Goal: Information Seeking & Learning: Learn about a topic

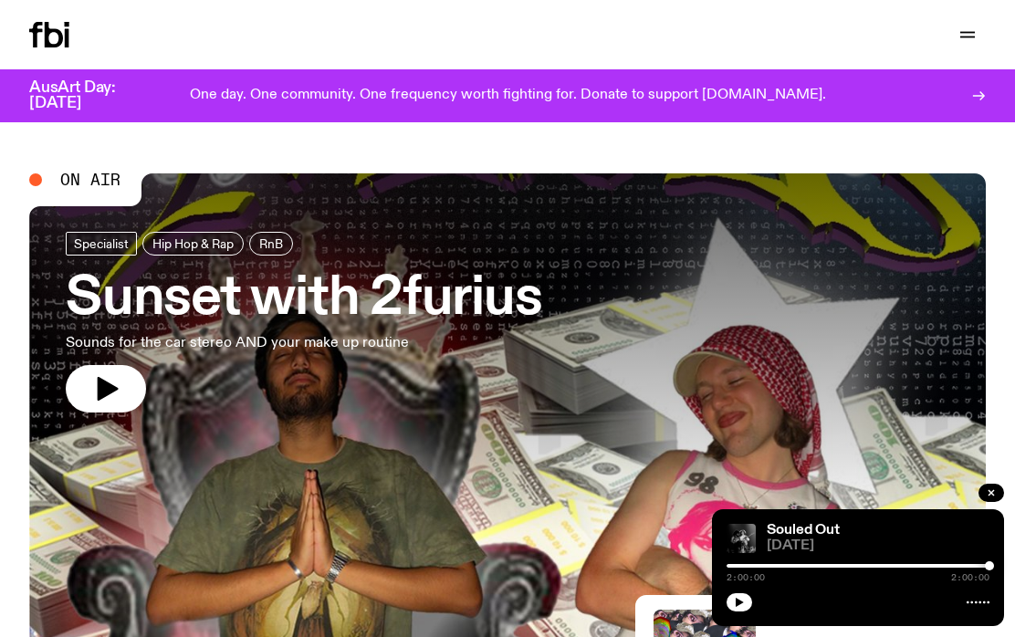
click at [67, 20] on div "Schedule Explore Read Volunteer Newsletter Support Us" at bounding box center [507, 34] width 1015 height 69
click at [979, 24] on button "button" at bounding box center [968, 35] width 37 height 26
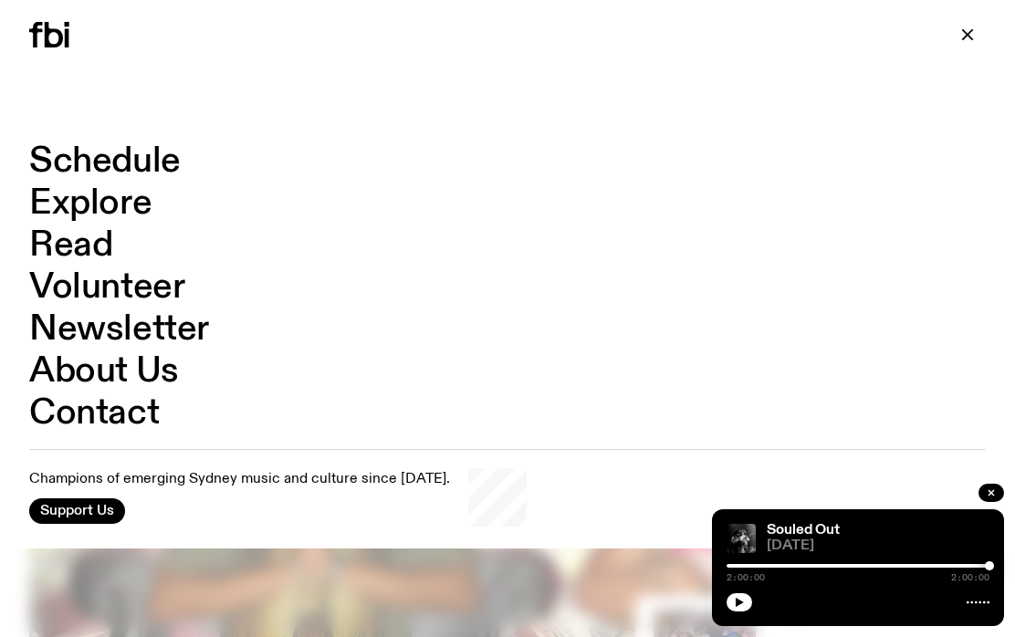
click at [145, 150] on link "Schedule" at bounding box center [105, 161] width 152 height 35
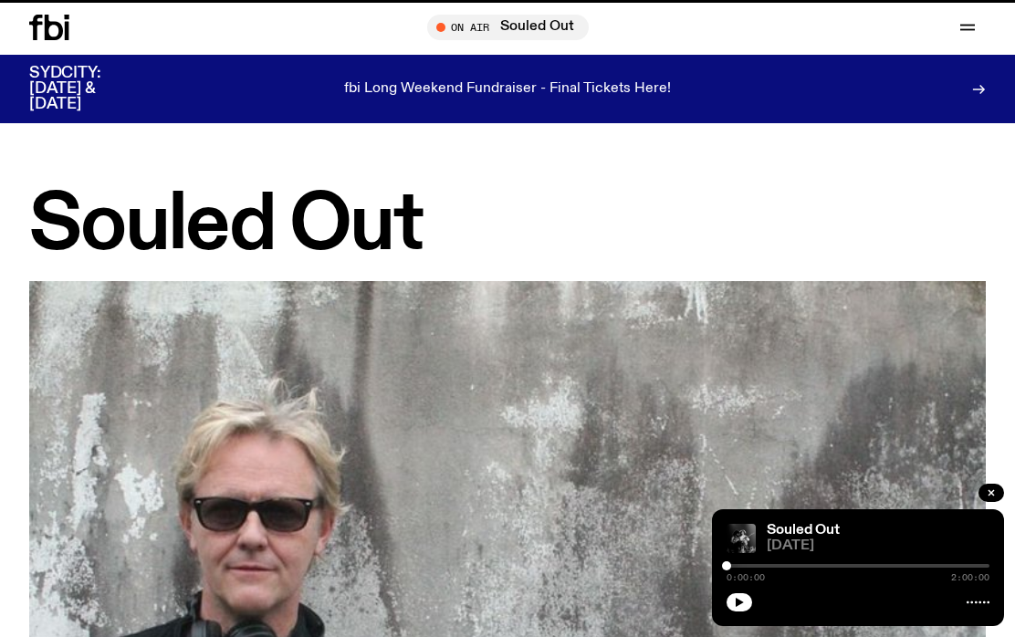
scroll to position [846, 0]
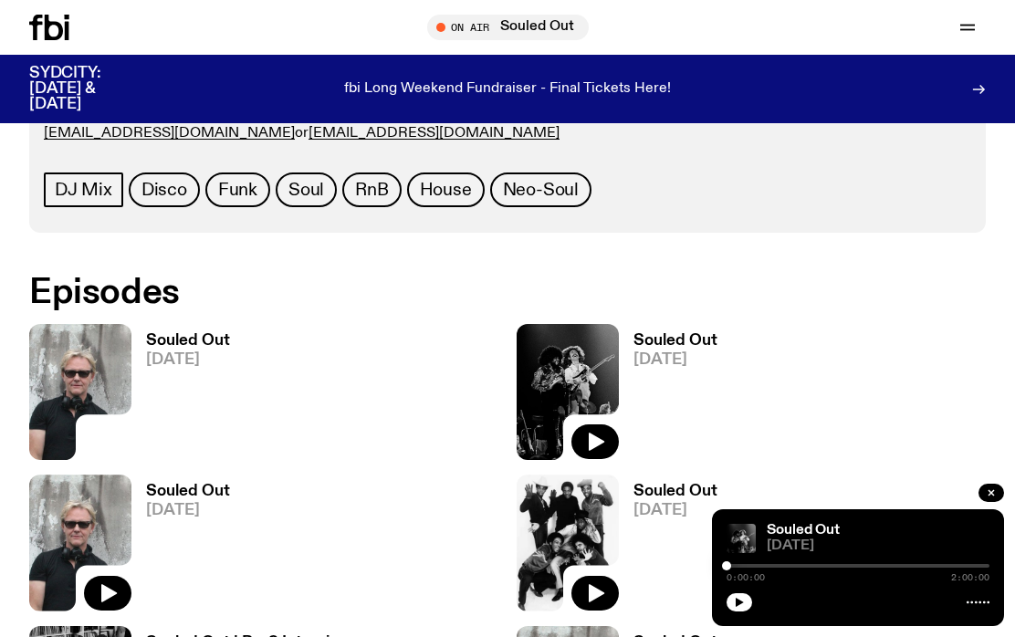
click at [218, 348] on h3 "Souled Out" at bounding box center [188, 341] width 84 height 16
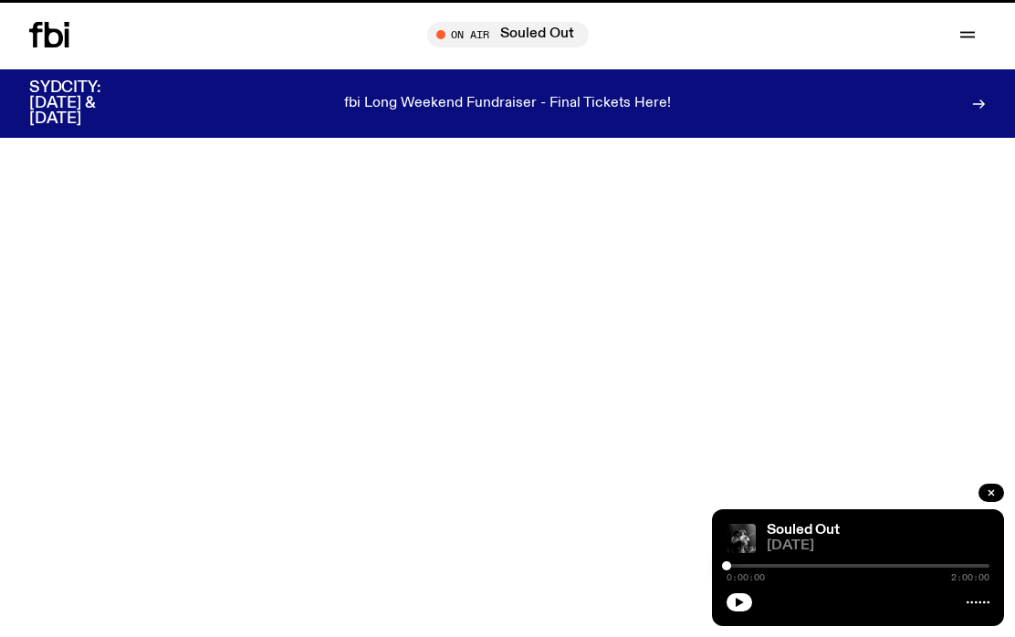
scroll to position [846, 0]
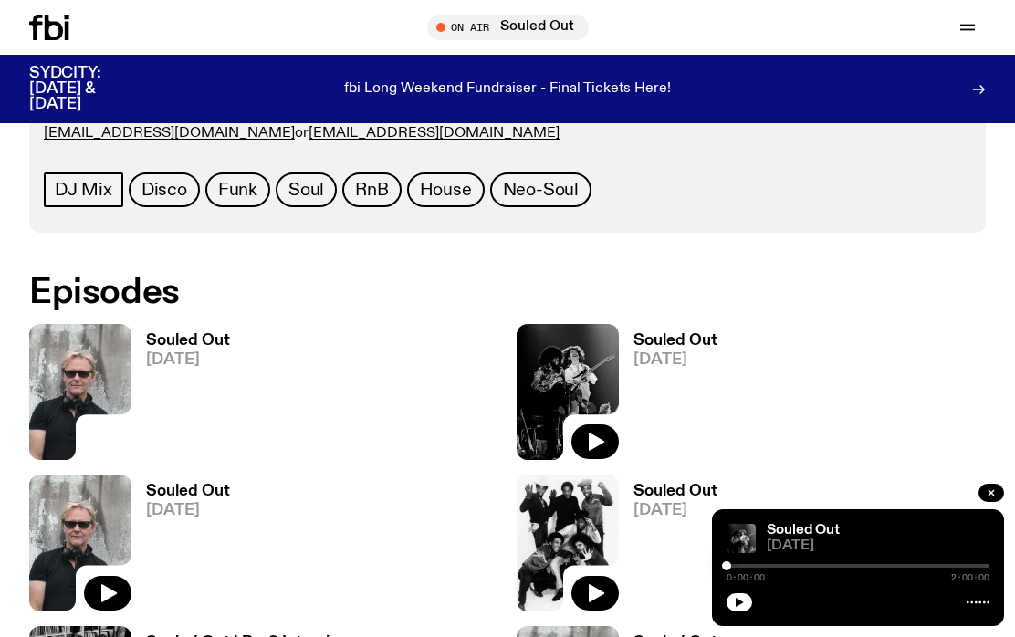
click at [188, 507] on span "[DATE]" at bounding box center [188, 511] width 84 height 16
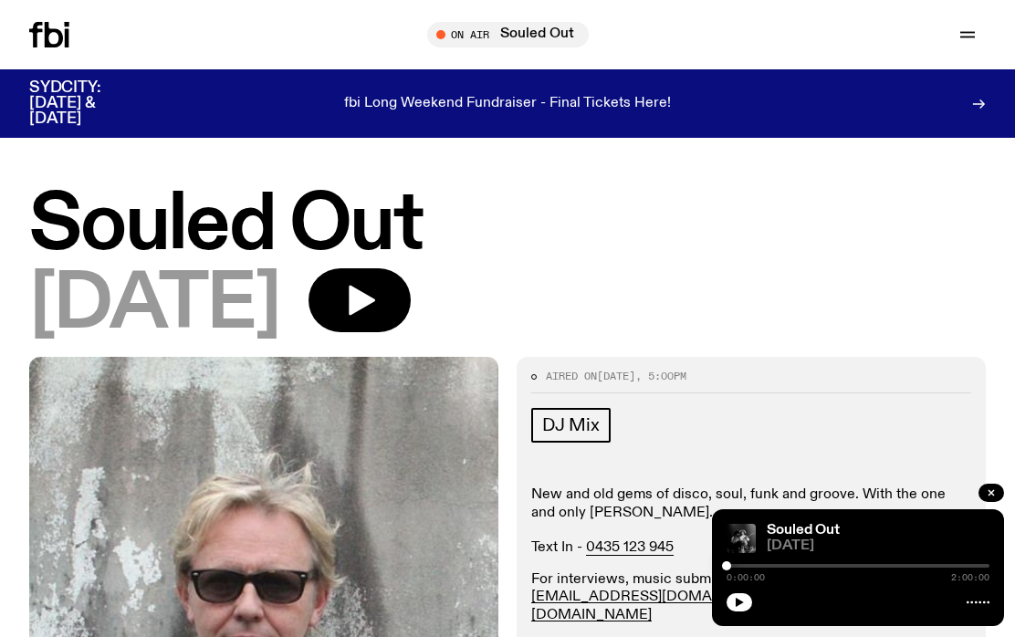
click at [378, 285] on icon "button" at bounding box center [360, 300] width 37 height 37
click at [378, 308] on icon "button" at bounding box center [360, 300] width 37 height 37
click at [751, 605] on button "button" at bounding box center [740, 603] width 26 height 18
click at [752, 564] on div at bounding box center [679, 566] width 263 height 4
click at [378, 304] on icon "button" at bounding box center [360, 300] width 37 height 37
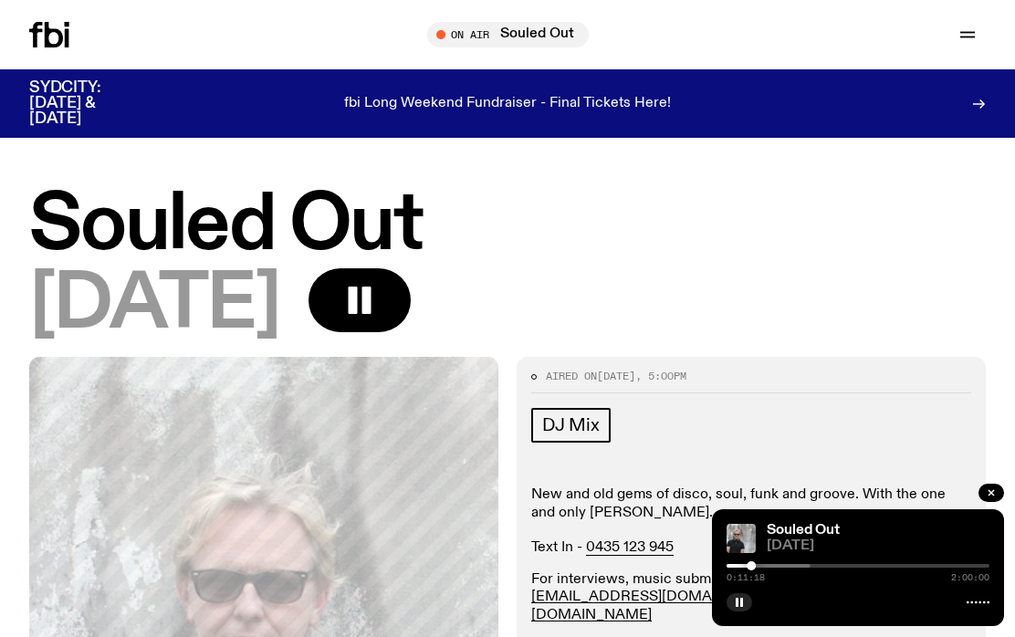
click at [378, 303] on icon "button" at bounding box center [360, 300] width 37 height 37
click at [375, 299] on icon "button" at bounding box center [362, 301] width 26 height 30
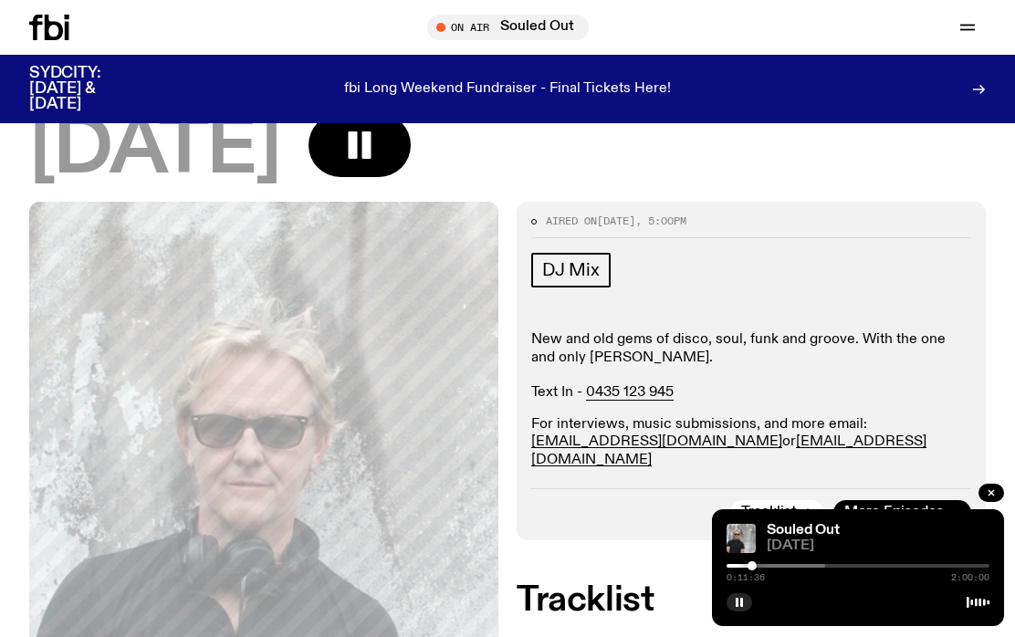
scroll to position [216, 0]
